Goal: Check status: Check status

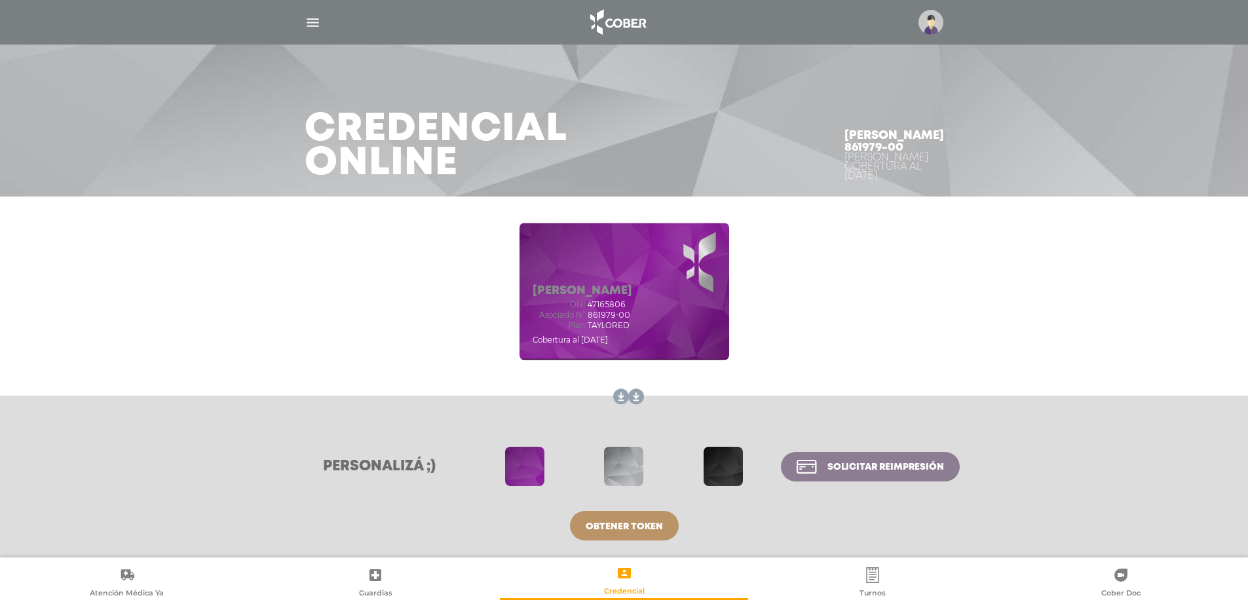
scroll to position [7, 0]
click at [216, 96] on div "Credencial Online [PERSON_NAME] 861979-00 Cober TAYLORED Cobertura al [DATE]" at bounding box center [624, 94] width 1248 height 202
click at [313, 21] on img "button" at bounding box center [313, 22] width 16 height 16
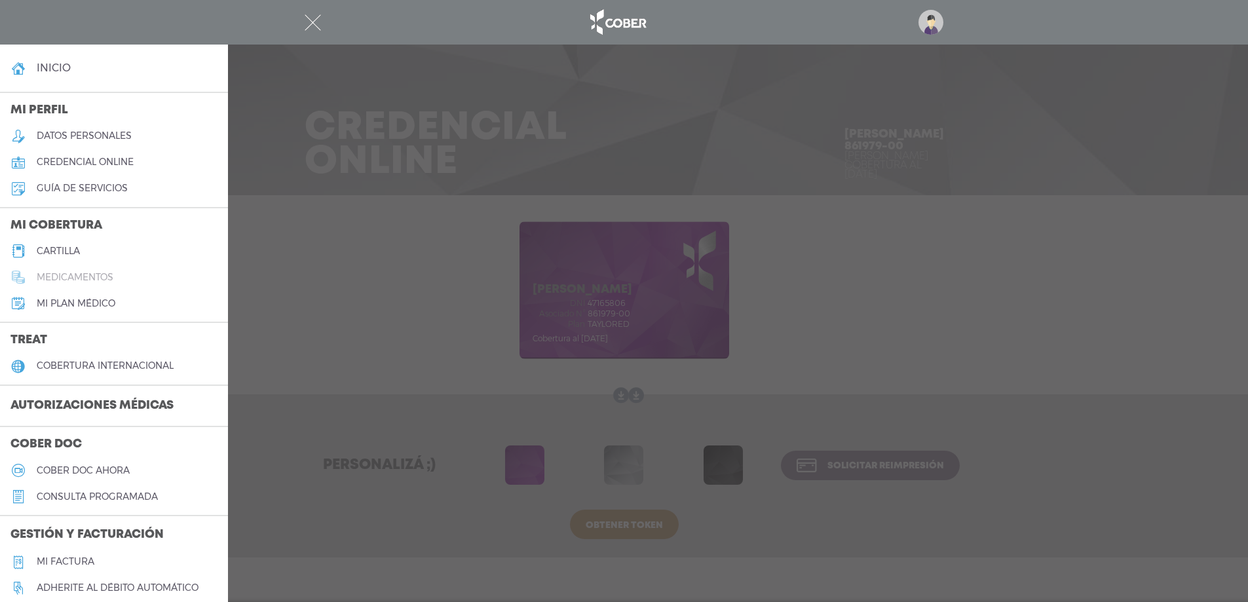
click at [57, 272] on h5 "medicamentos" at bounding box center [75, 277] width 77 height 11
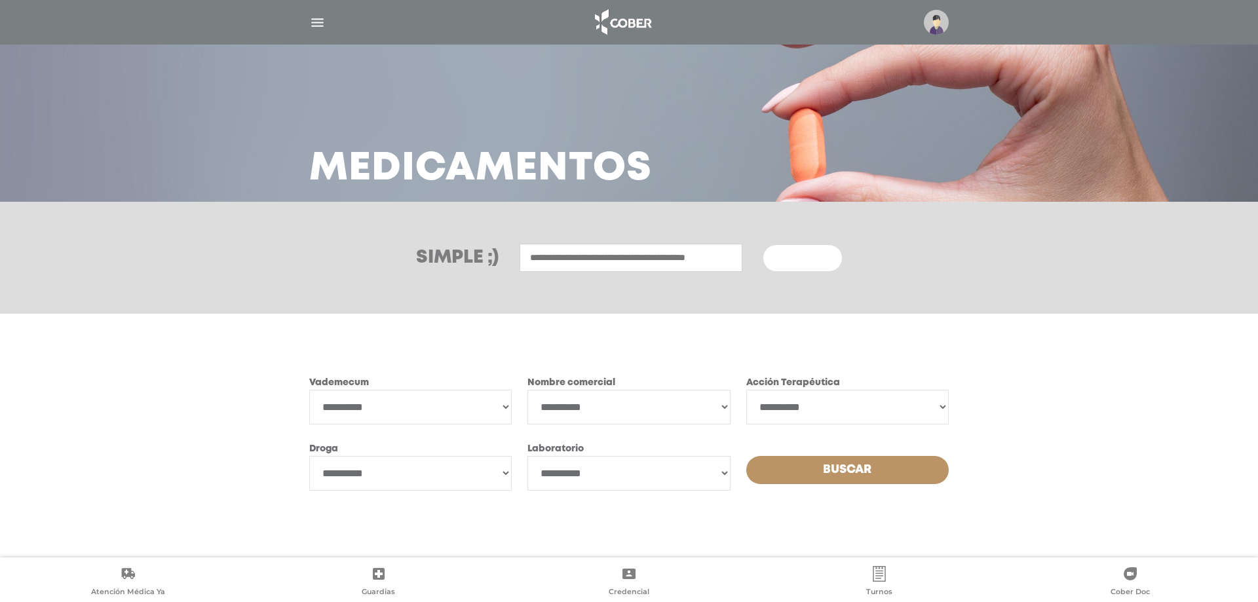
click at [315, 18] on img "button" at bounding box center [317, 22] width 16 height 16
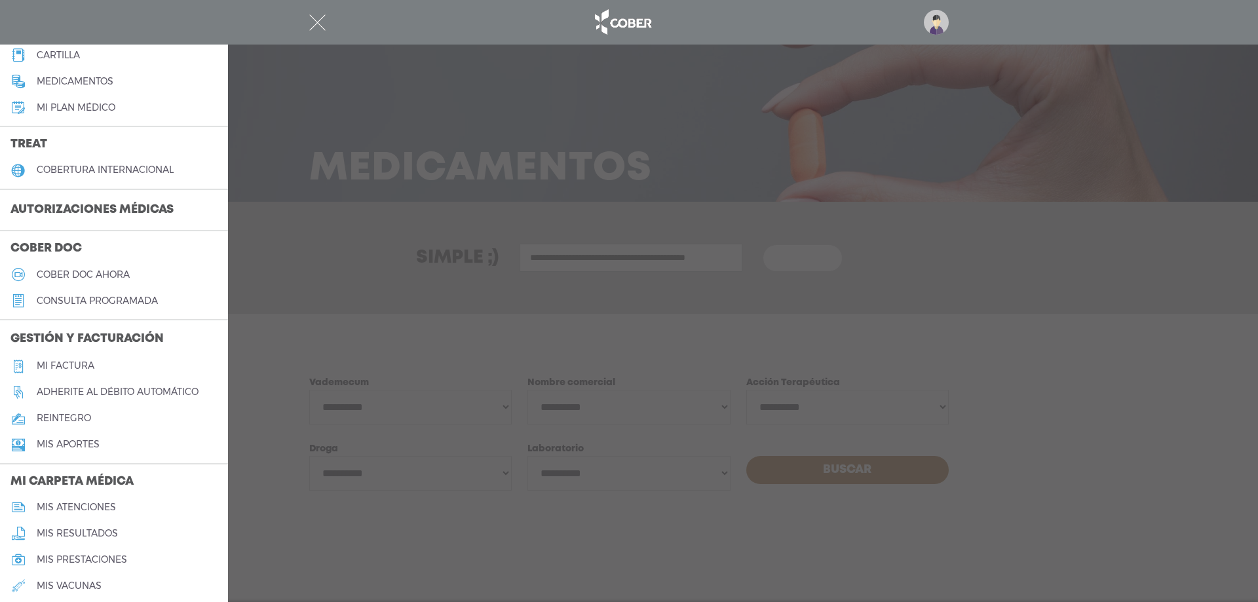
scroll to position [197, 0]
click at [141, 302] on h5 "consulta programada" at bounding box center [97, 300] width 121 height 11
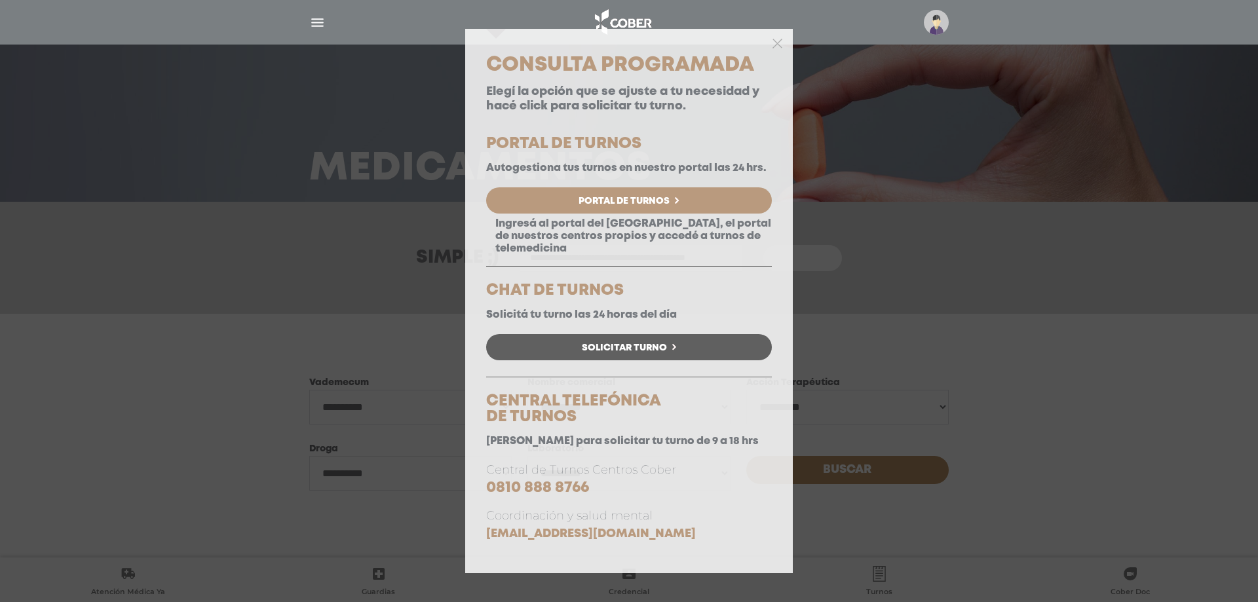
click at [773, 43] on div at bounding box center [629, 42] width 328 height 26
click at [783, 41] on div at bounding box center [629, 42] width 328 height 26
click at [777, 44] on polygon "button" at bounding box center [778, 44] width 10 height 10
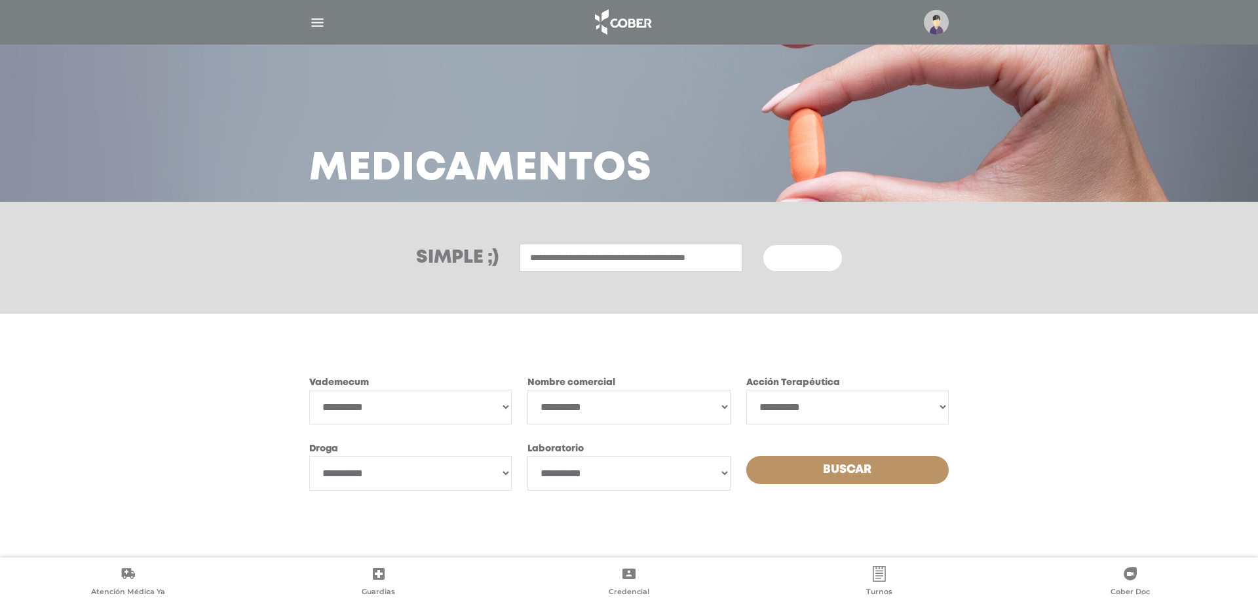
click at [323, 18] on img "button" at bounding box center [317, 22] width 16 height 16
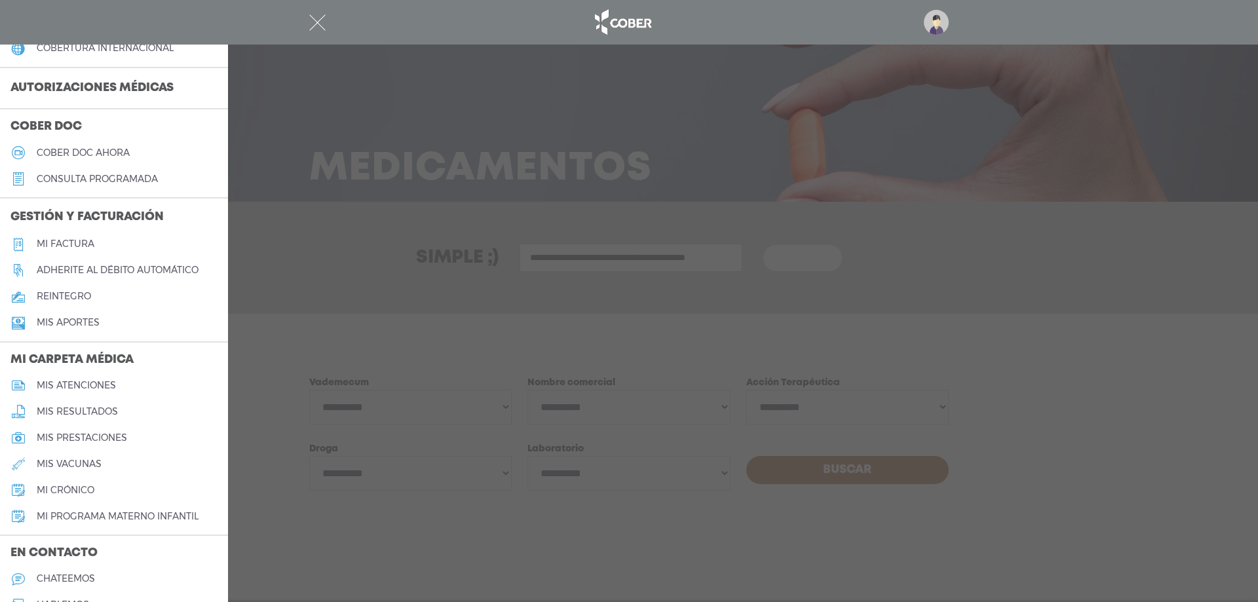
scroll to position [328, 0]
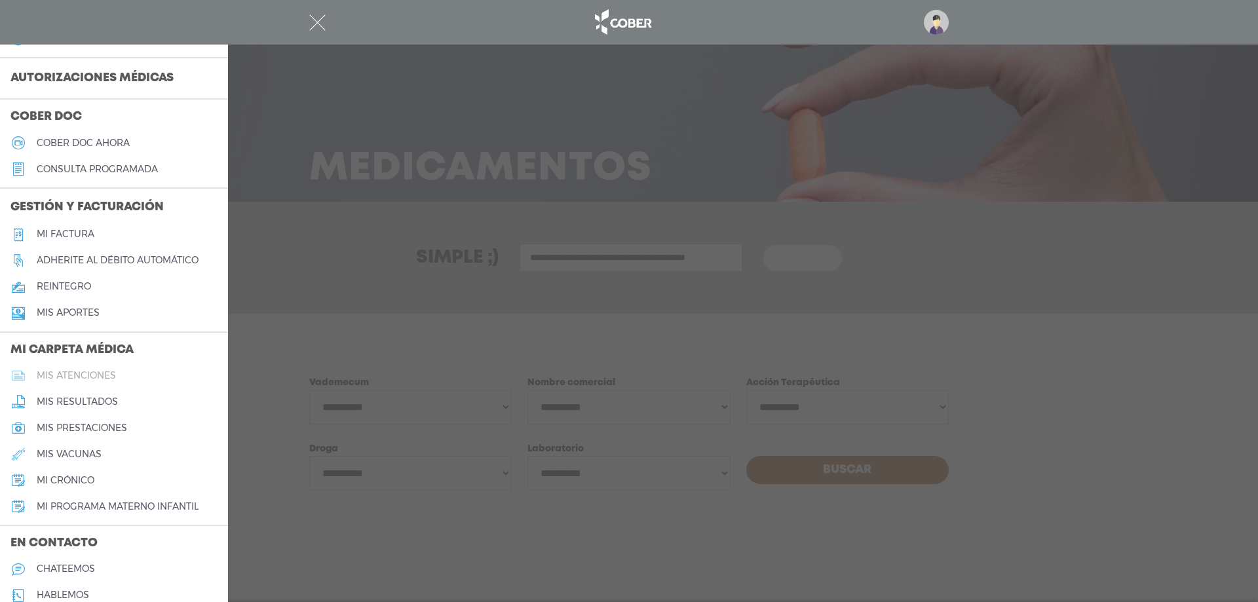
click at [71, 376] on h5 "mis atenciones" at bounding box center [76, 375] width 79 height 11
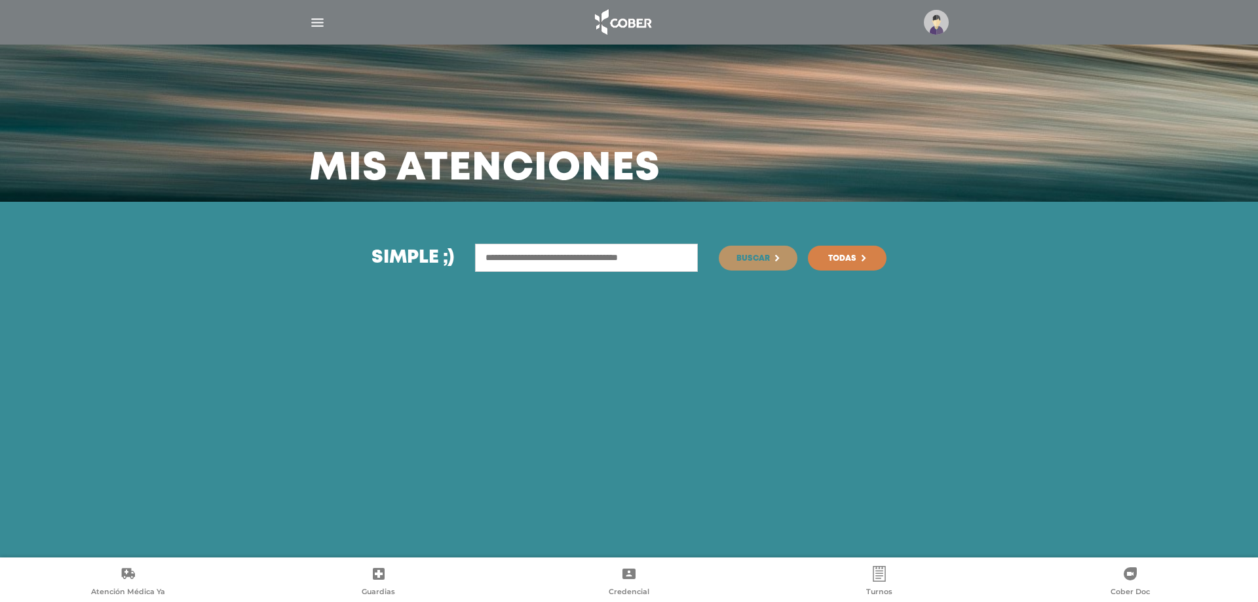
click at [543, 255] on input "text" at bounding box center [586, 258] width 223 height 28
type input "*****"
click at [719, 246] on button "Buscar" at bounding box center [758, 258] width 79 height 25
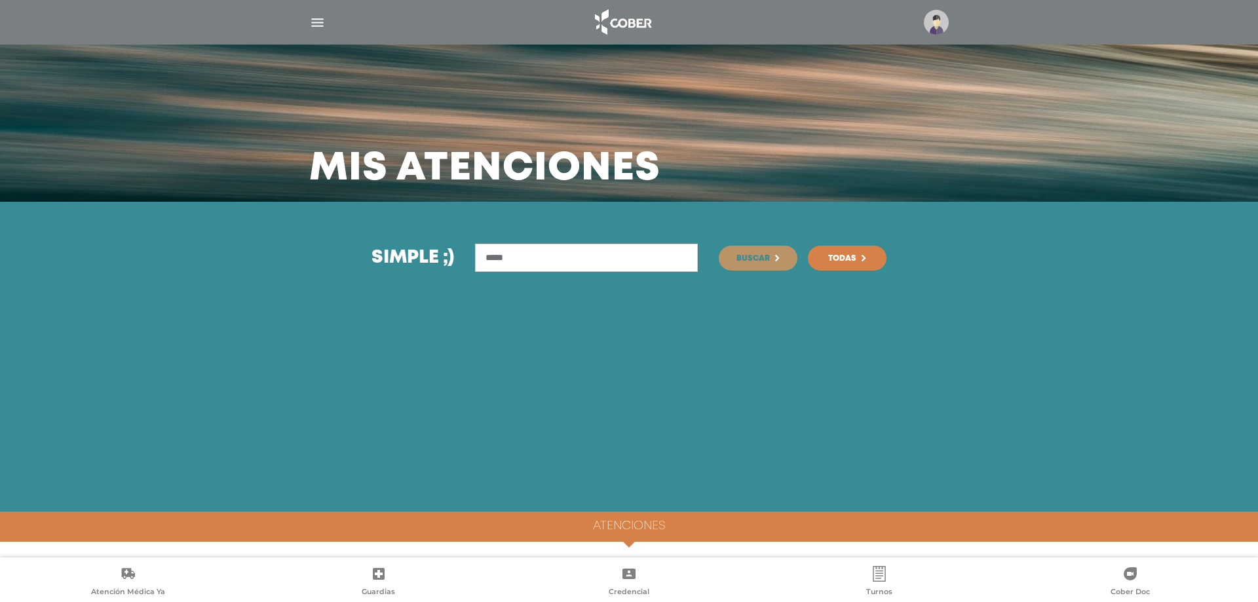
click at [847, 255] on span "Todas" at bounding box center [842, 259] width 28 height 8
click at [318, 26] on img "button" at bounding box center [317, 22] width 16 height 16
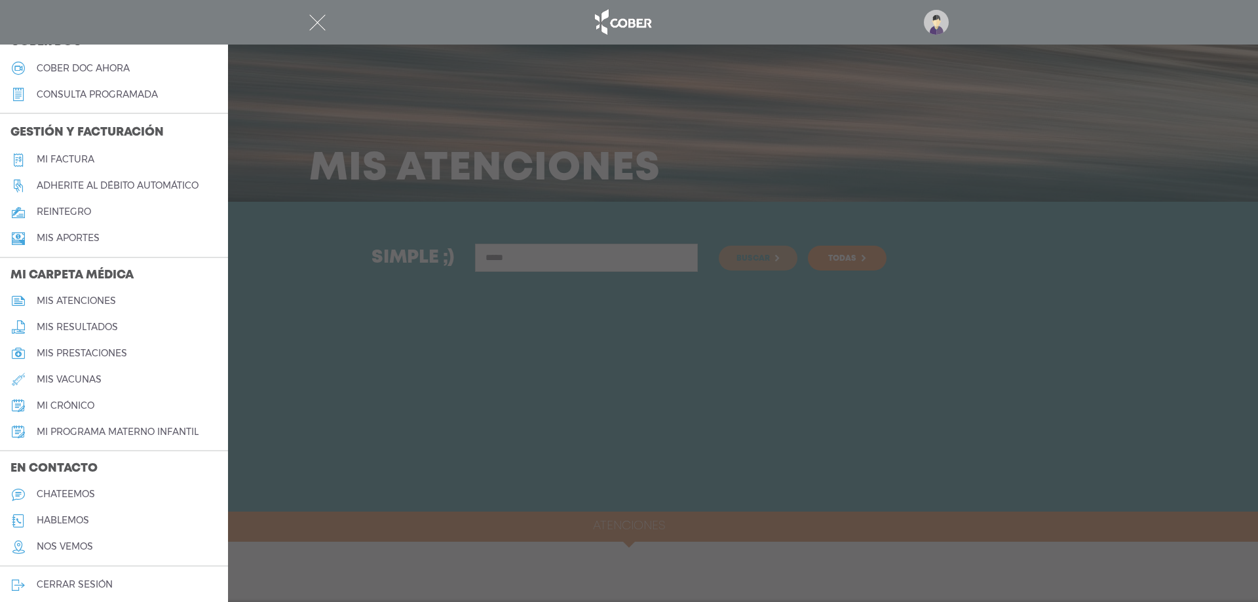
scroll to position [409, 0]
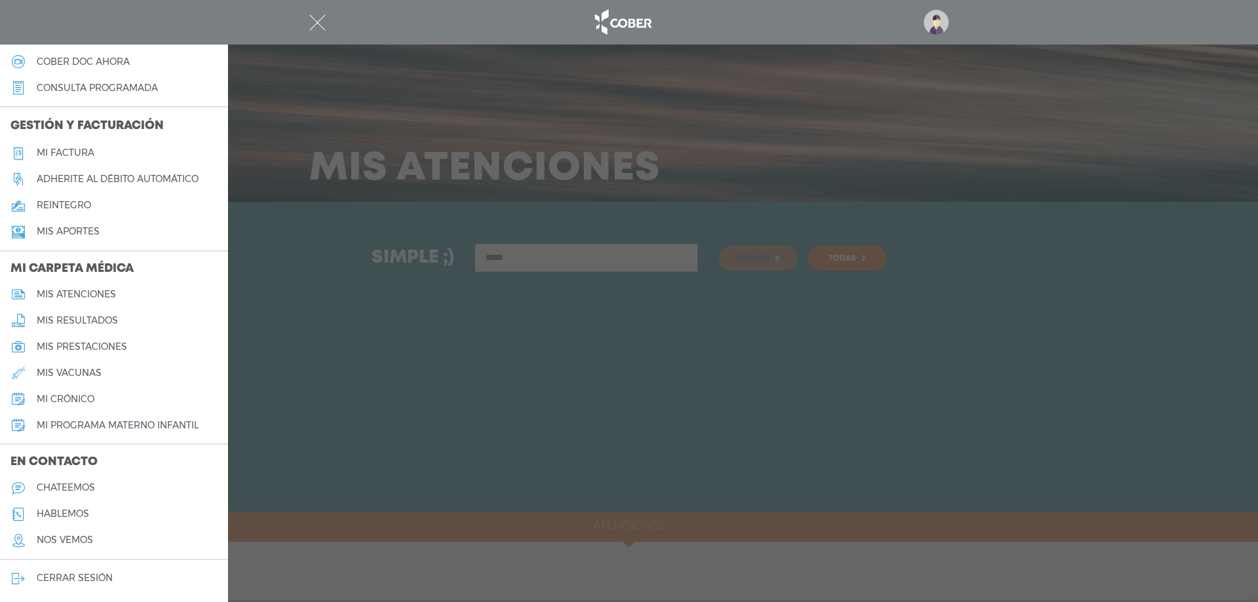
click at [432, 453] on div at bounding box center [629, 301] width 1258 height 602
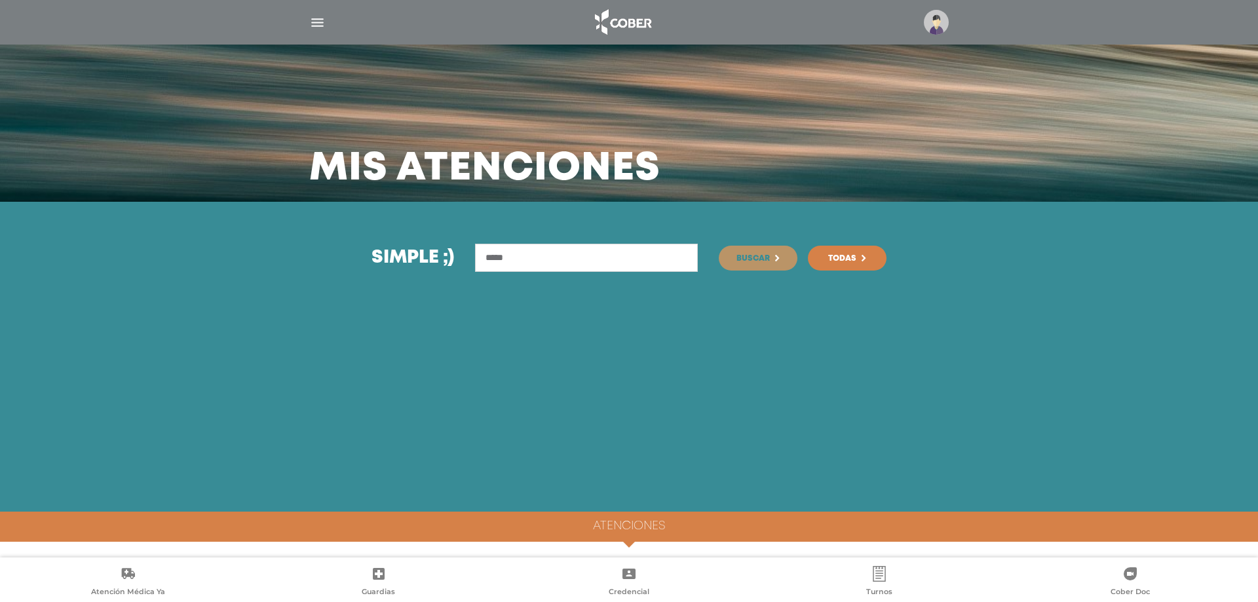
click at [883, 581] on icon at bounding box center [880, 574] width 16 height 16
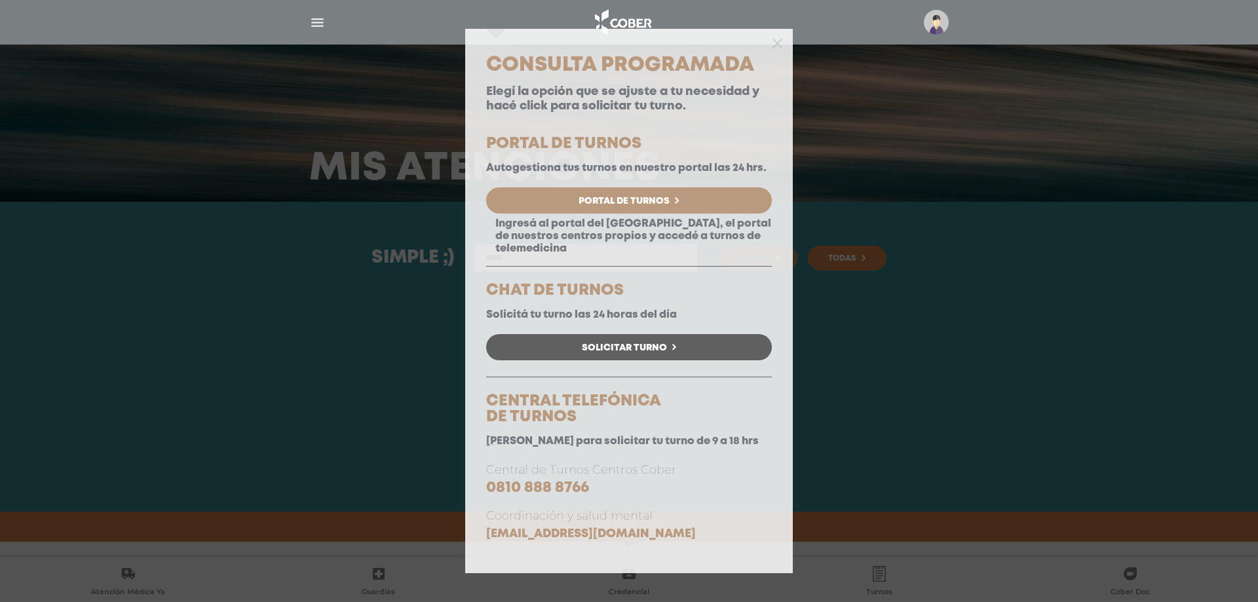
drag, startPoint x: 1048, startPoint y: 213, endPoint x: 1026, endPoint y: 179, distance: 41.1
click at [1035, 192] on div "Consulta Programada Elegí la opción que se ajuste a tu necesidad y hacé click p…" at bounding box center [629, 301] width 1258 height 602
